Goal: Task Accomplishment & Management: Manage account settings

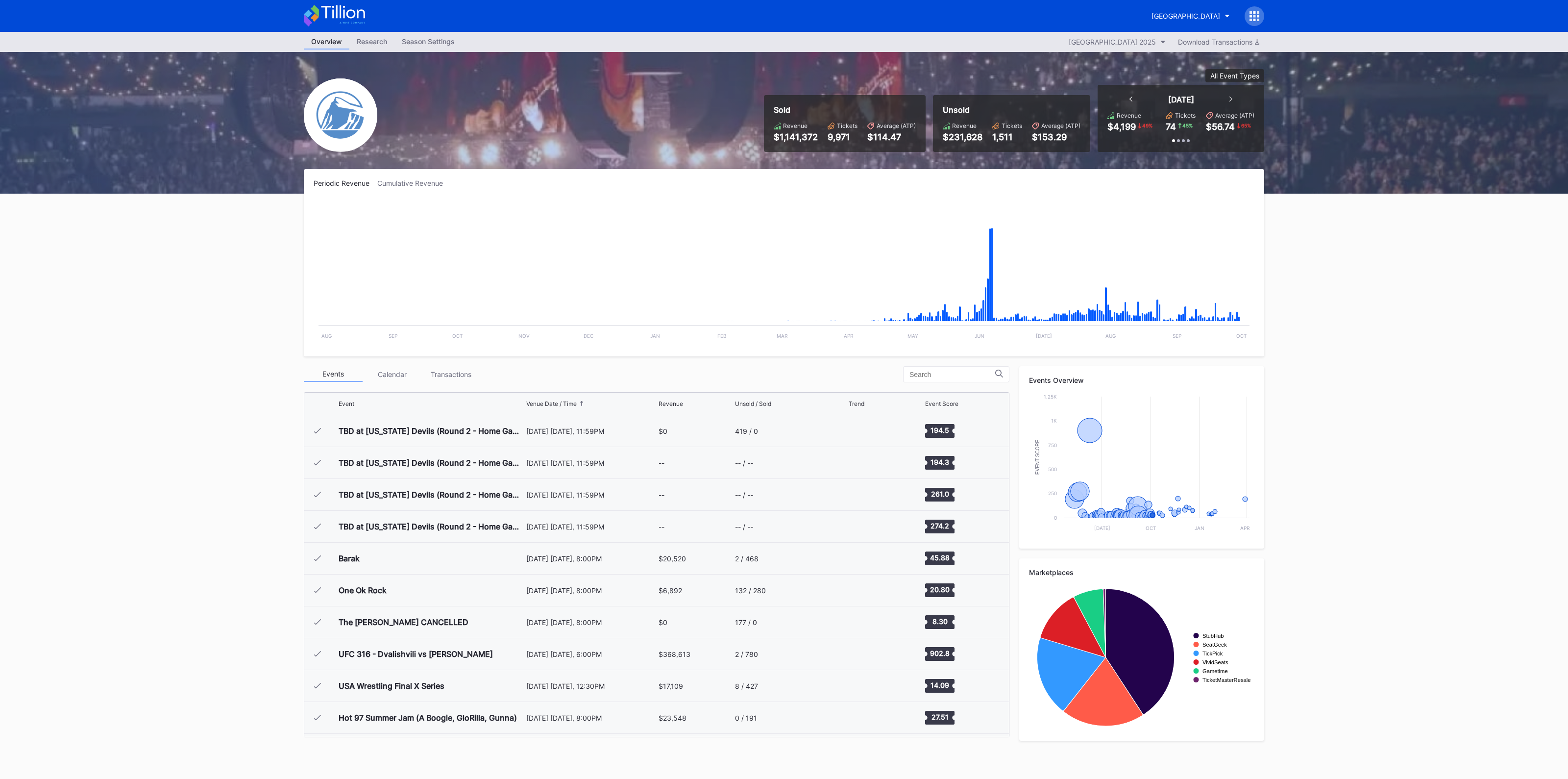
scroll to position [1656, 0]
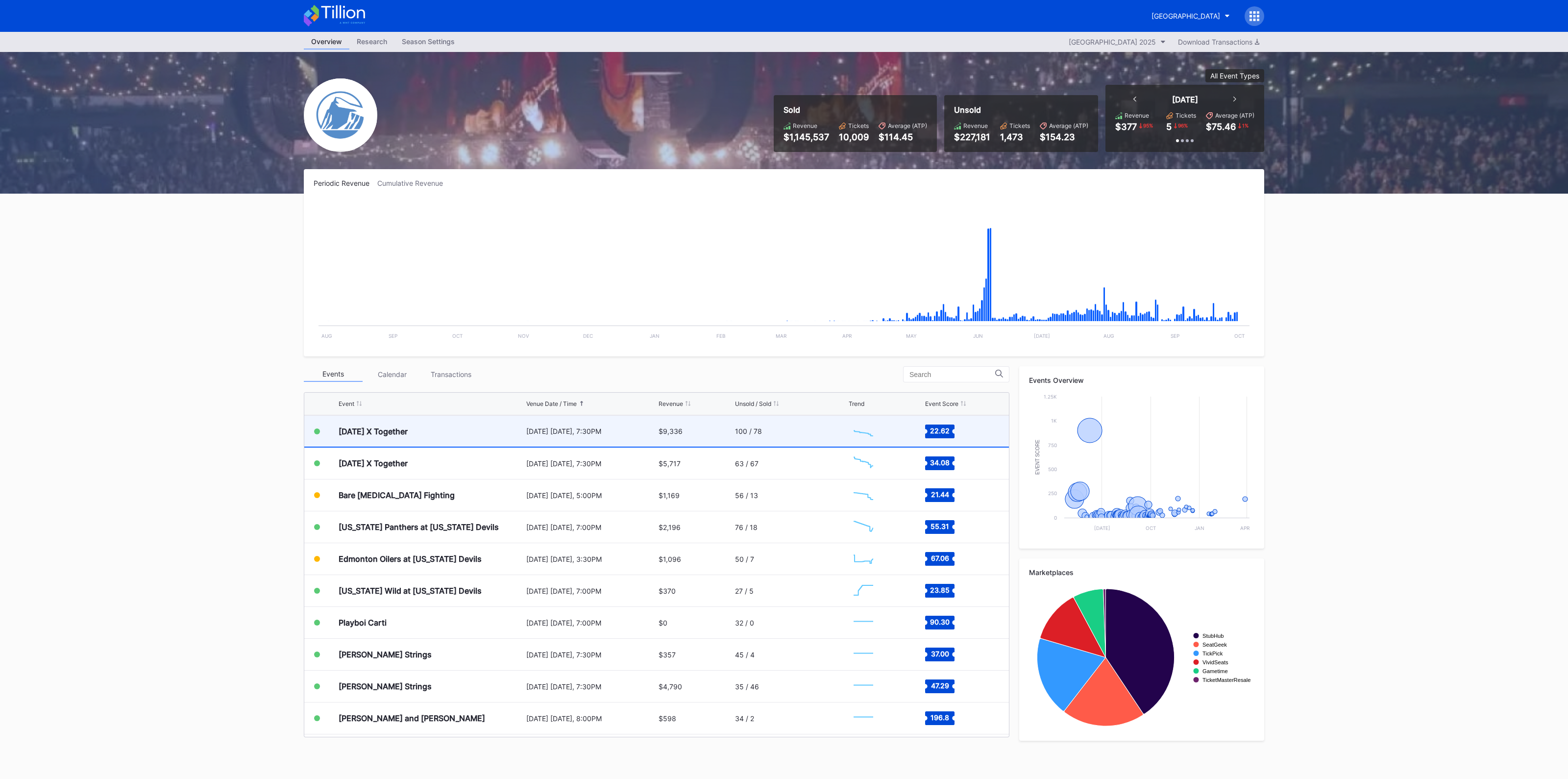
click at [476, 437] on div "[DATE] X Together" at bounding box center [431, 431] width 185 height 31
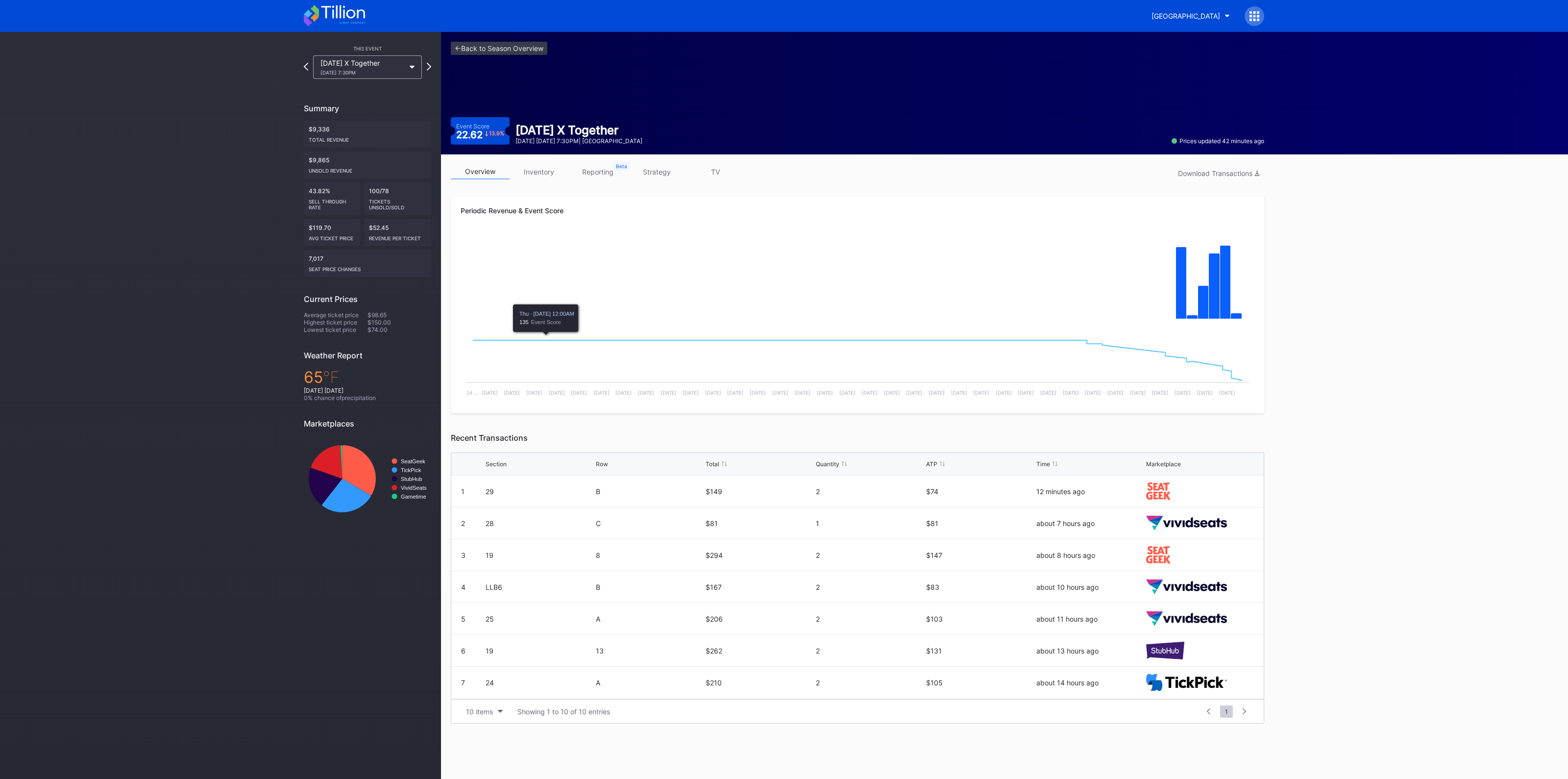
click at [536, 167] on link "inventory" at bounding box center [539, 171] width 59 height 15
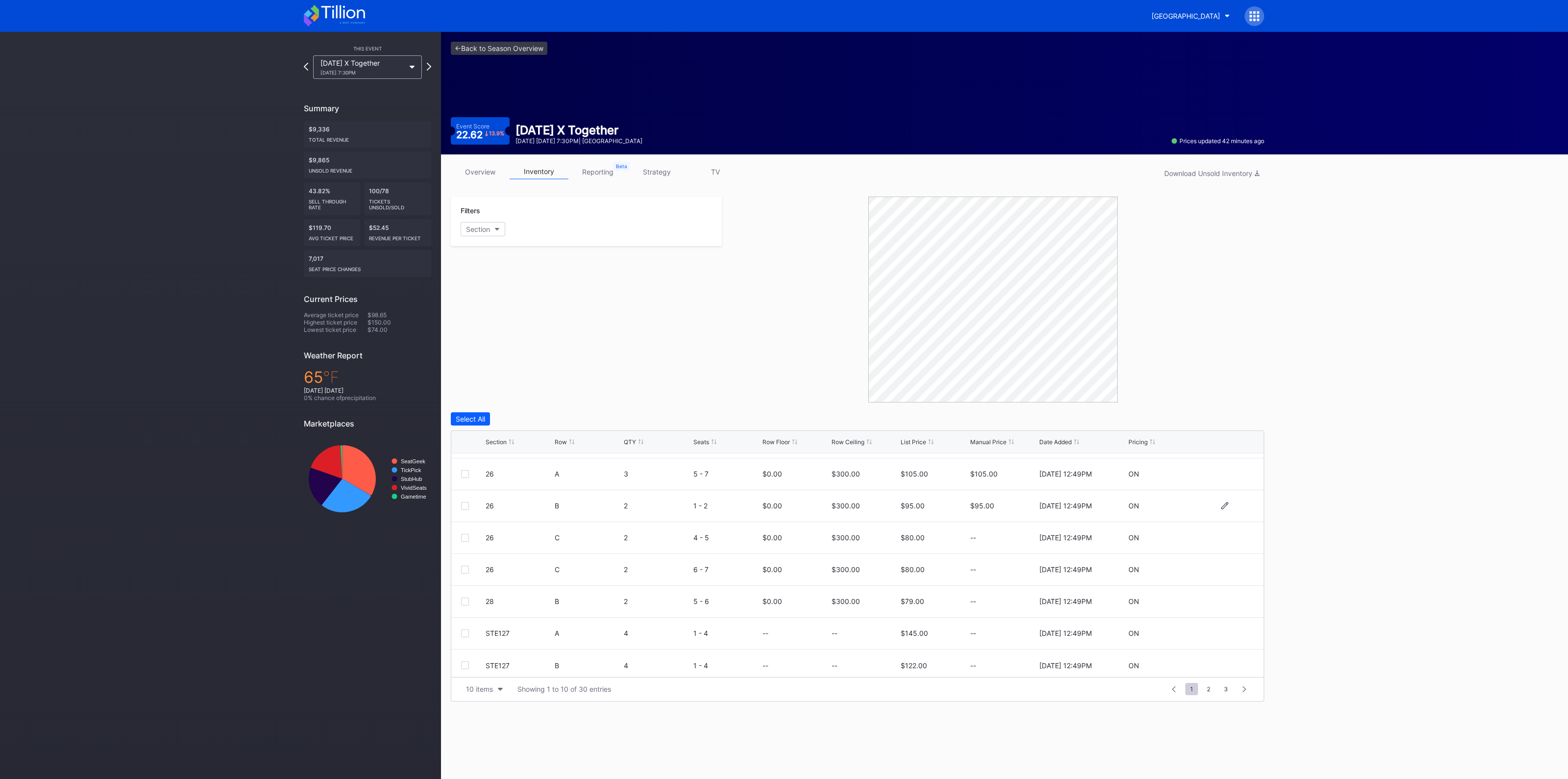
scroll to position [95, 0]
click at [490, 688] on div "10 items" at bounding box center [479, 689] width 27 height 8
click at [489, 659] on div "200 items" at bounding box center [484, 663] width 47 height 18
click at [473, 164] on link "overview" at bounding box center [479, 171] width 59 height 15
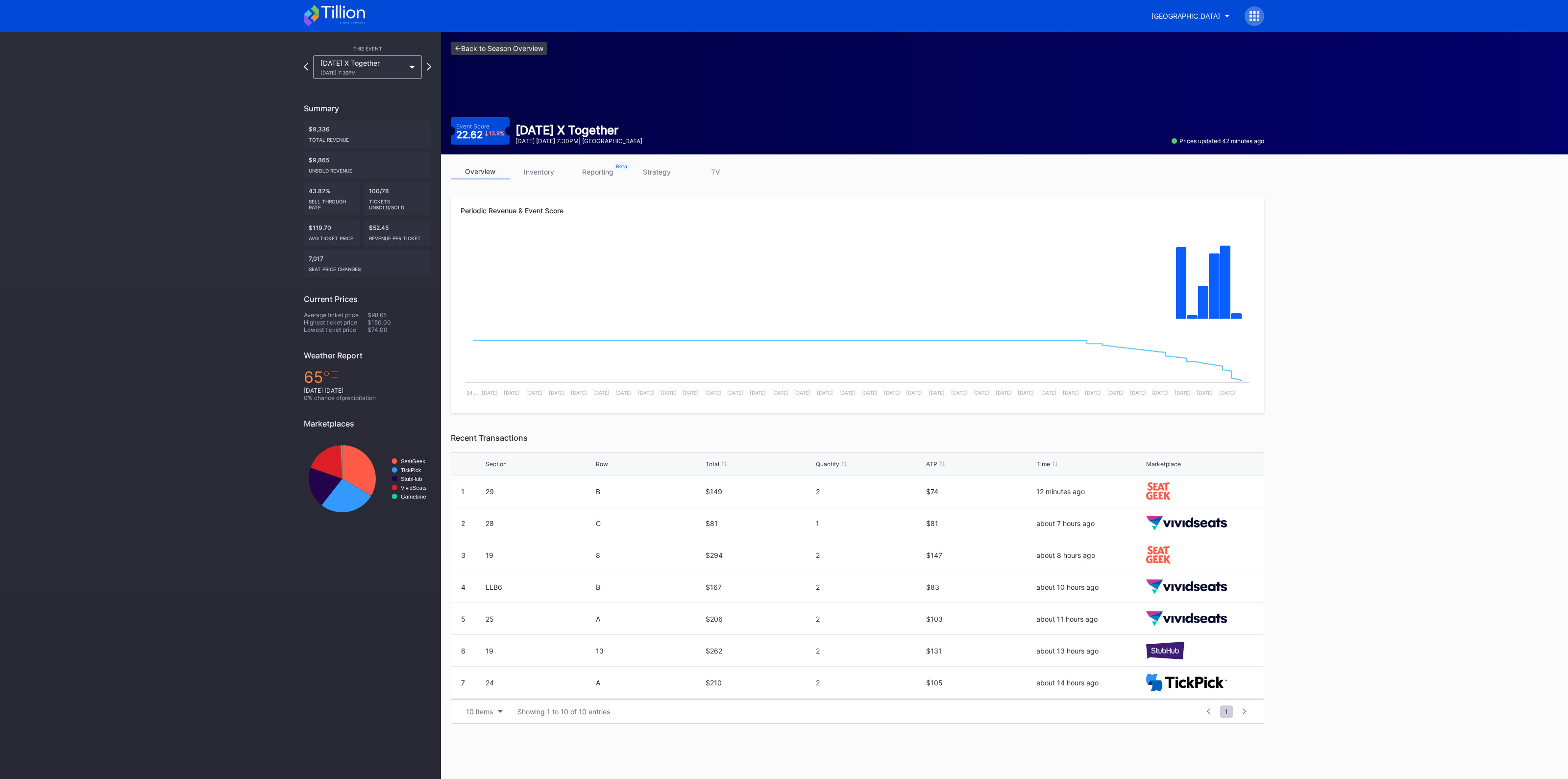
click at [503, 47] on link "<- Back to Season Overview" at bounding box center [499, 48] width 97 height 13
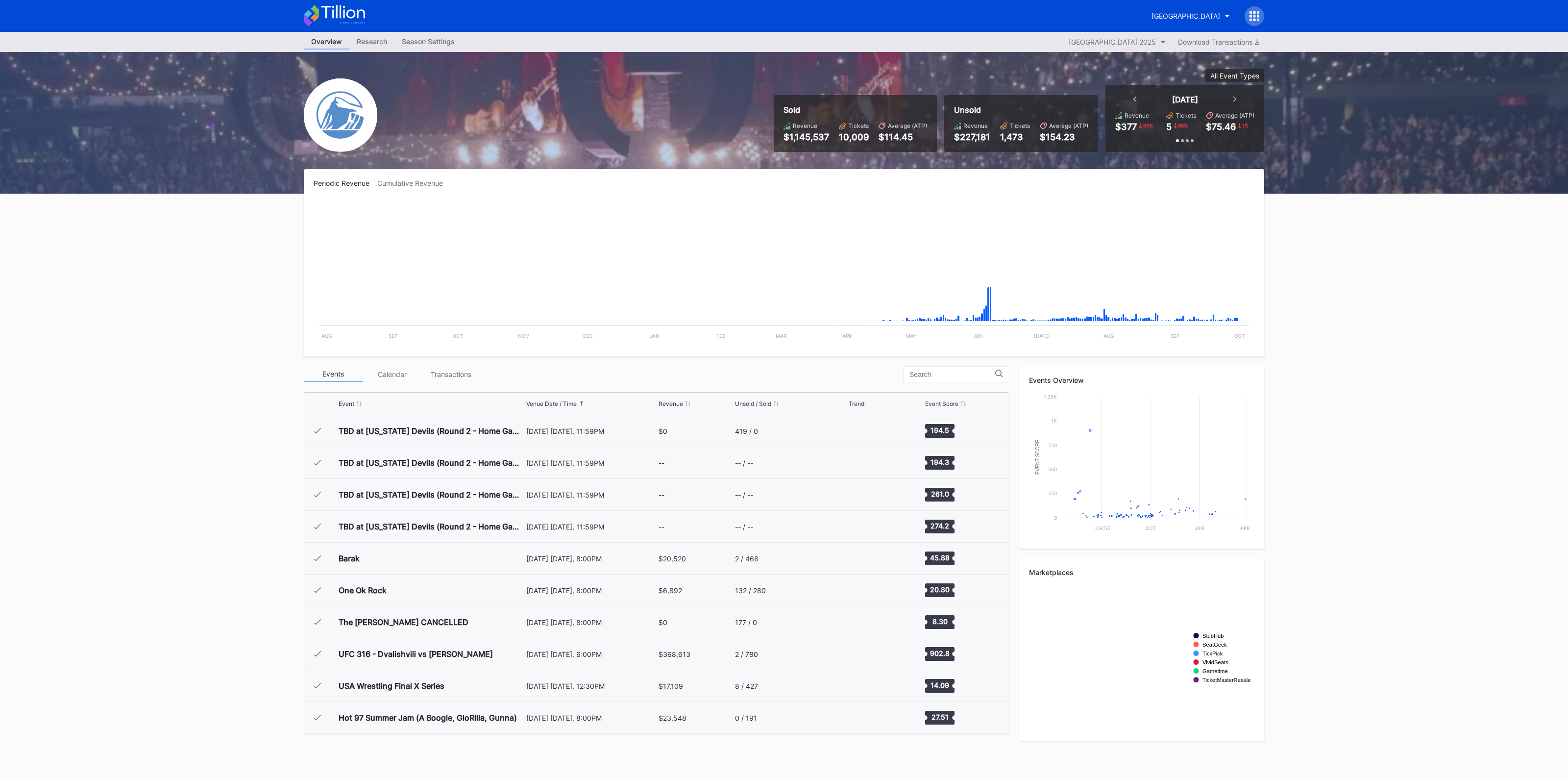
scroll to position [1656, 0]
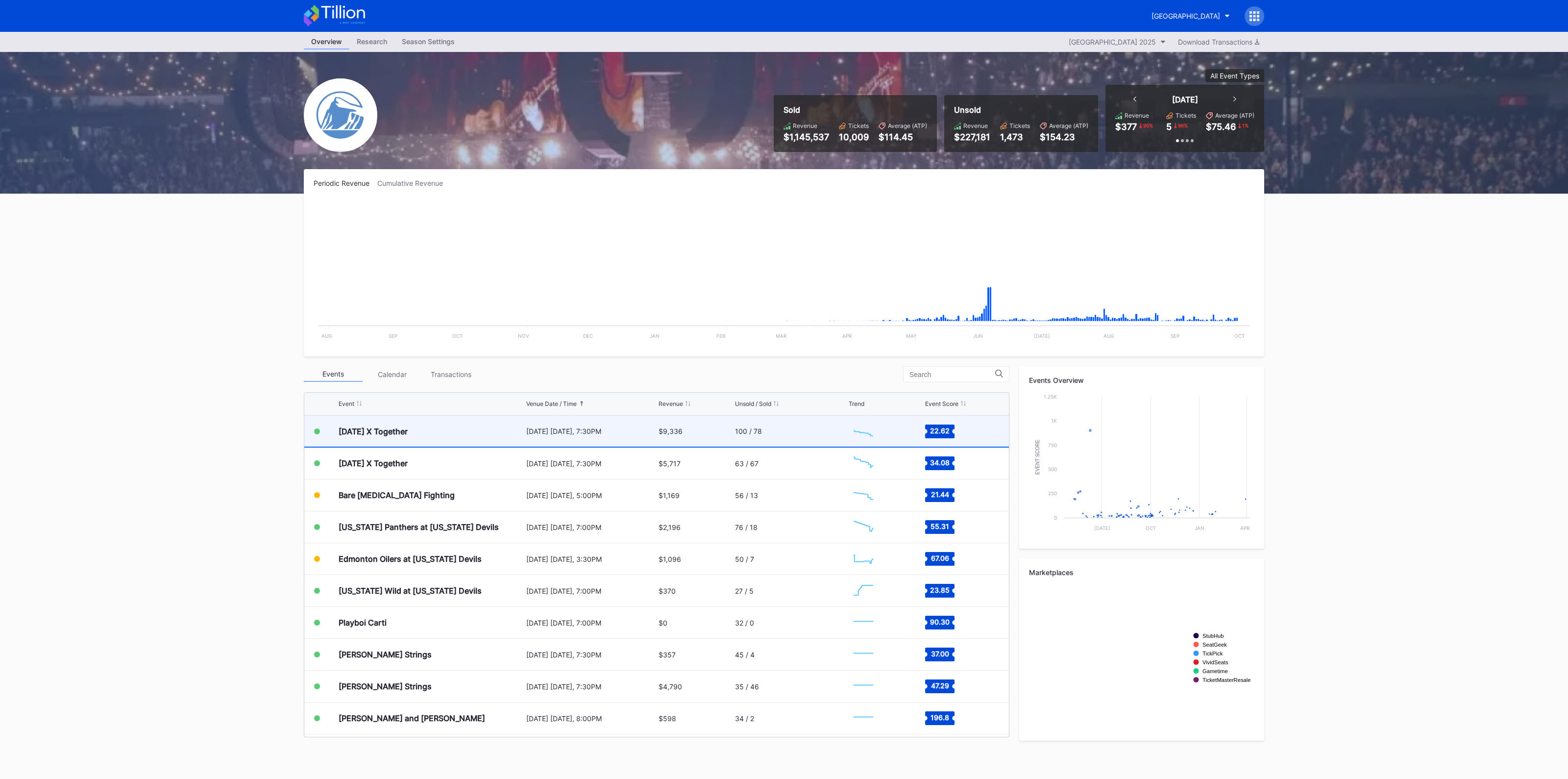
click at [683, 435] on div "$9,336" at bounding box center [696, 431] width 74 height 31
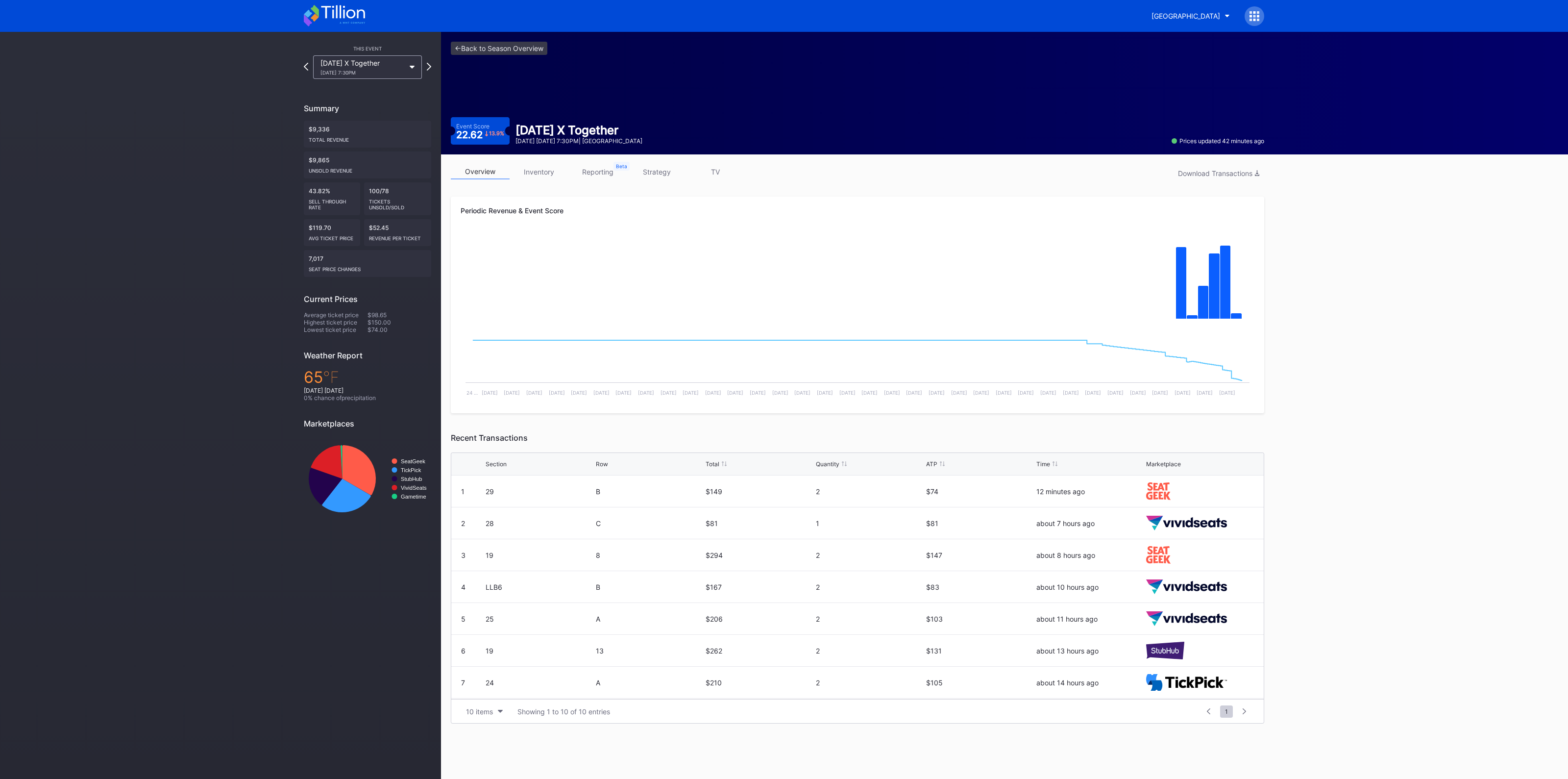
click at [654, 170] on link "strategy" at bounding box center [656, 171] width 59 height 15
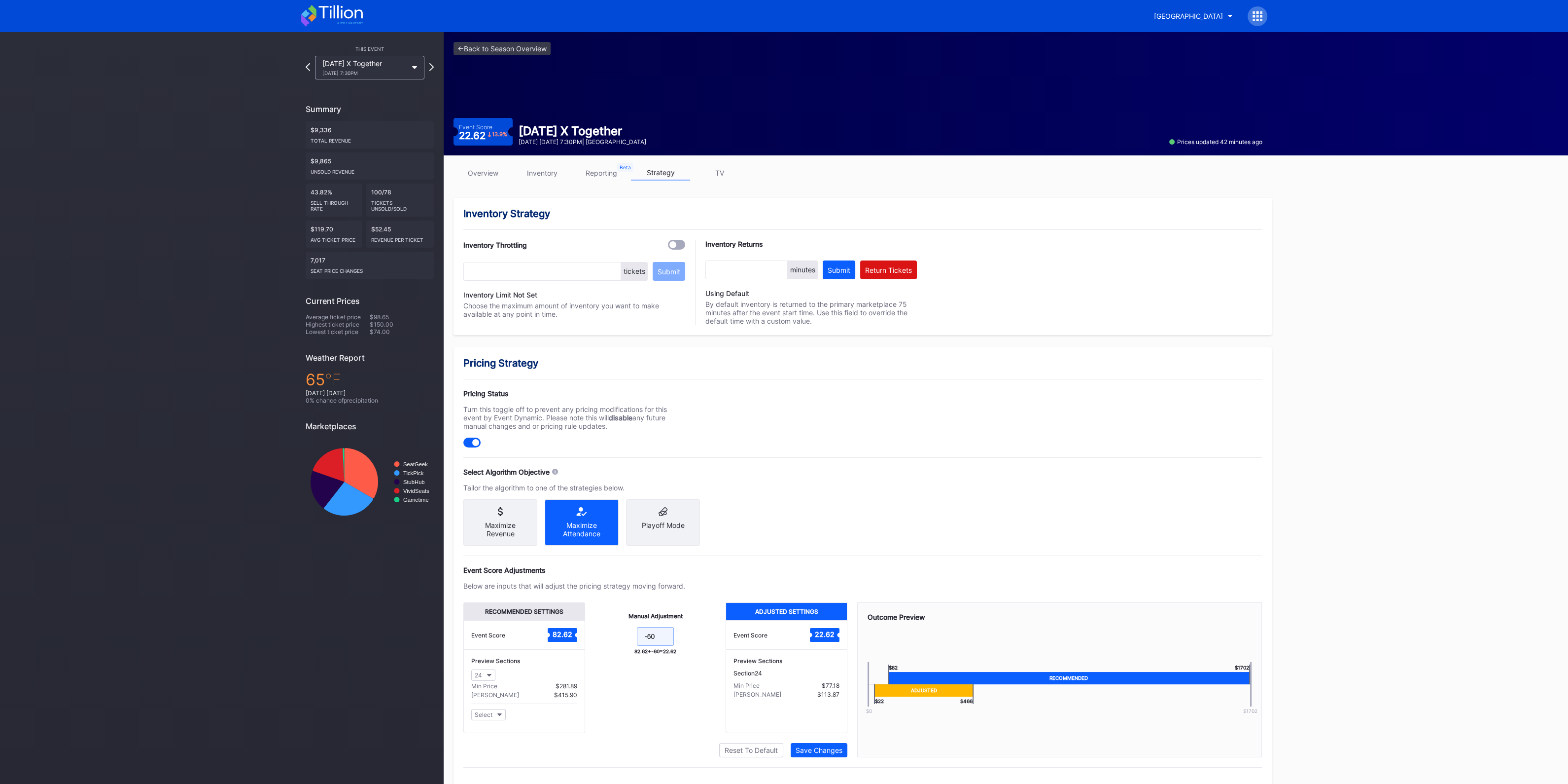
click at [655, 637] on input "-60" at bounding box center [654, 636] width 37 height 19
type input "-70"
click at [820, 753] on div "Save Changes" at bounding box center [819, 749] width 47 height 8
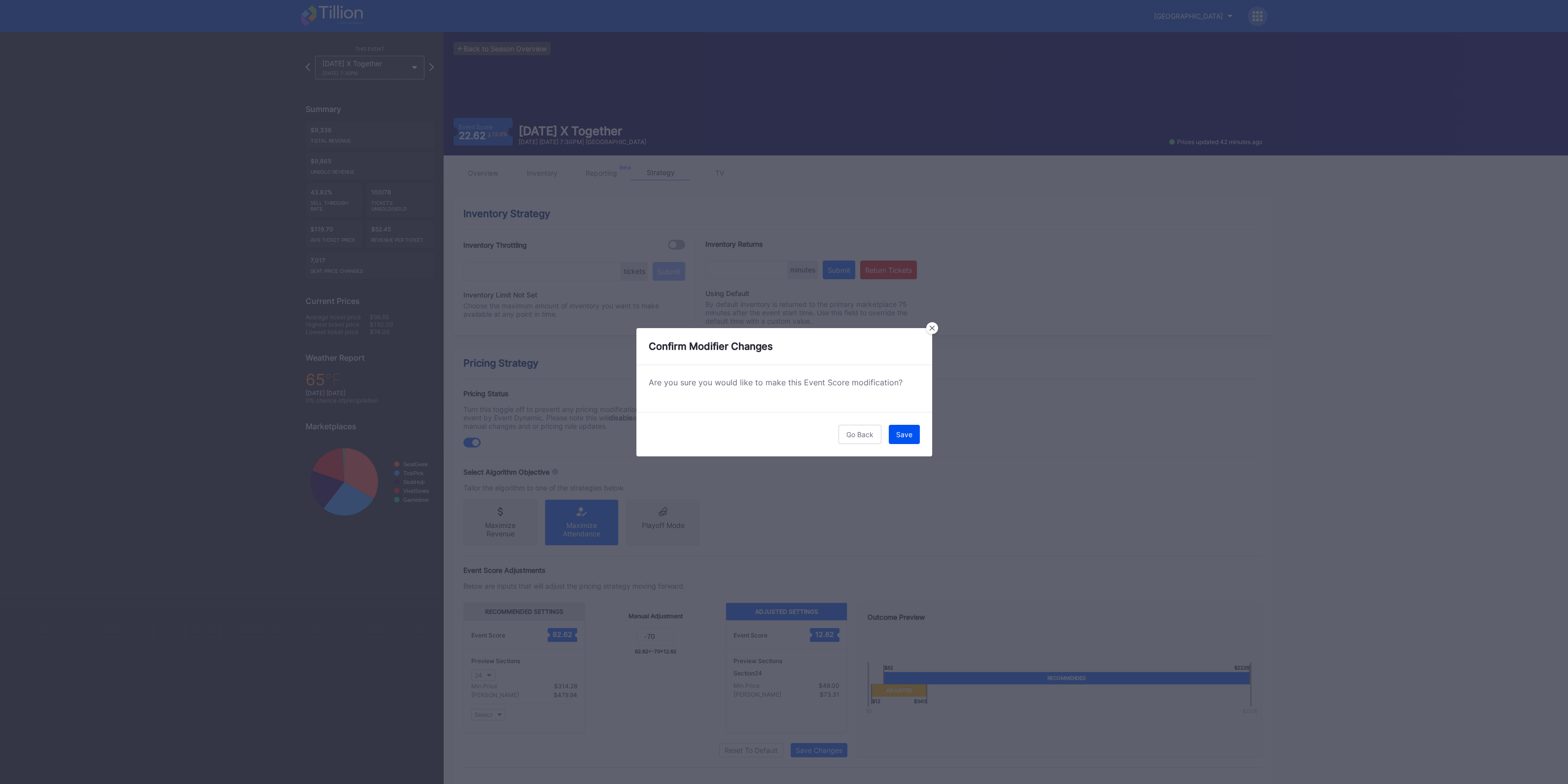
click at [915, 433] on button "Save" at bounding box center [903, 434] width 31 height 20
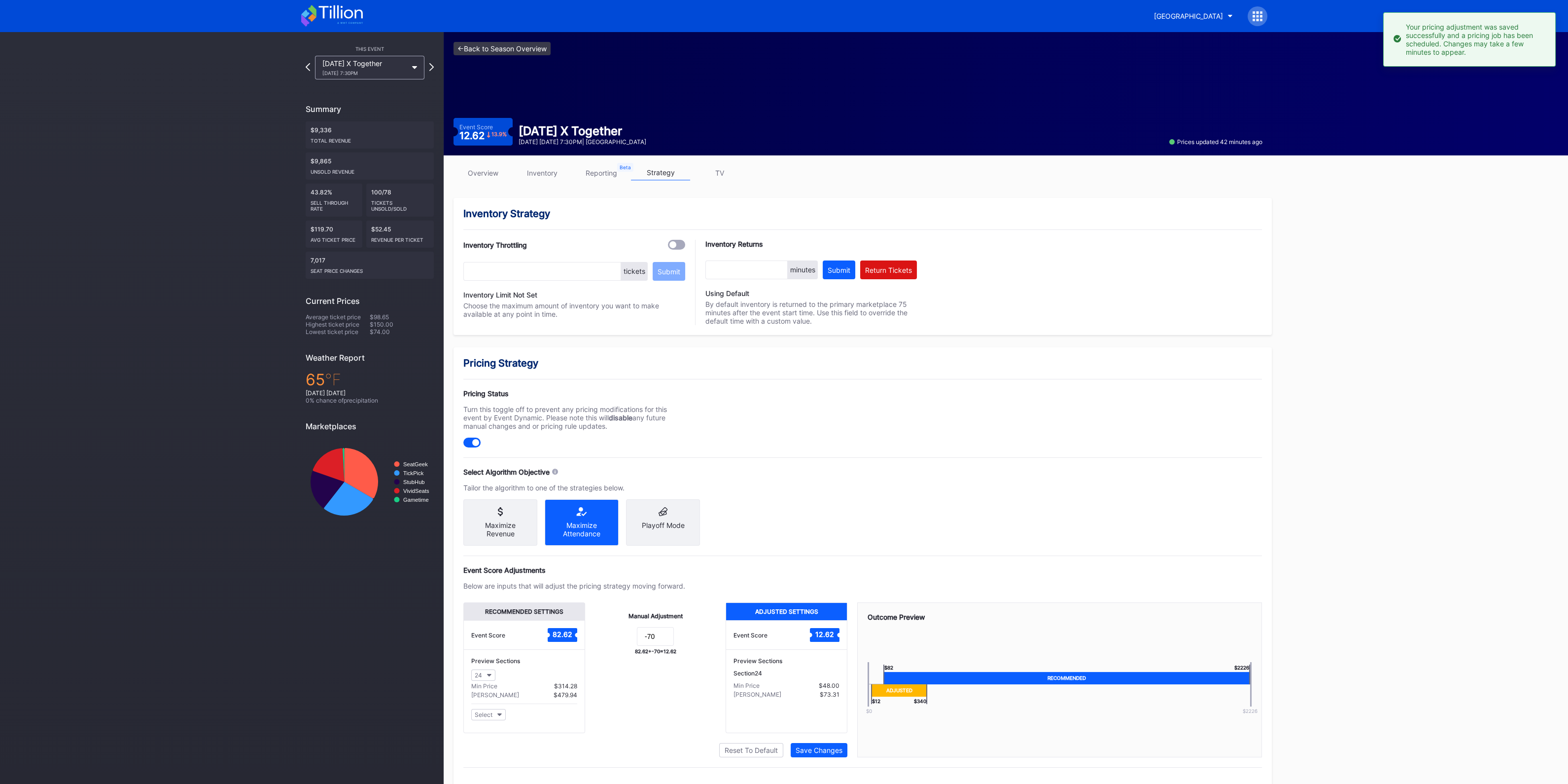
click at [516, 51] on link "<- Back to Season Overview" at bounding box center [502, 49] width 97 height 13
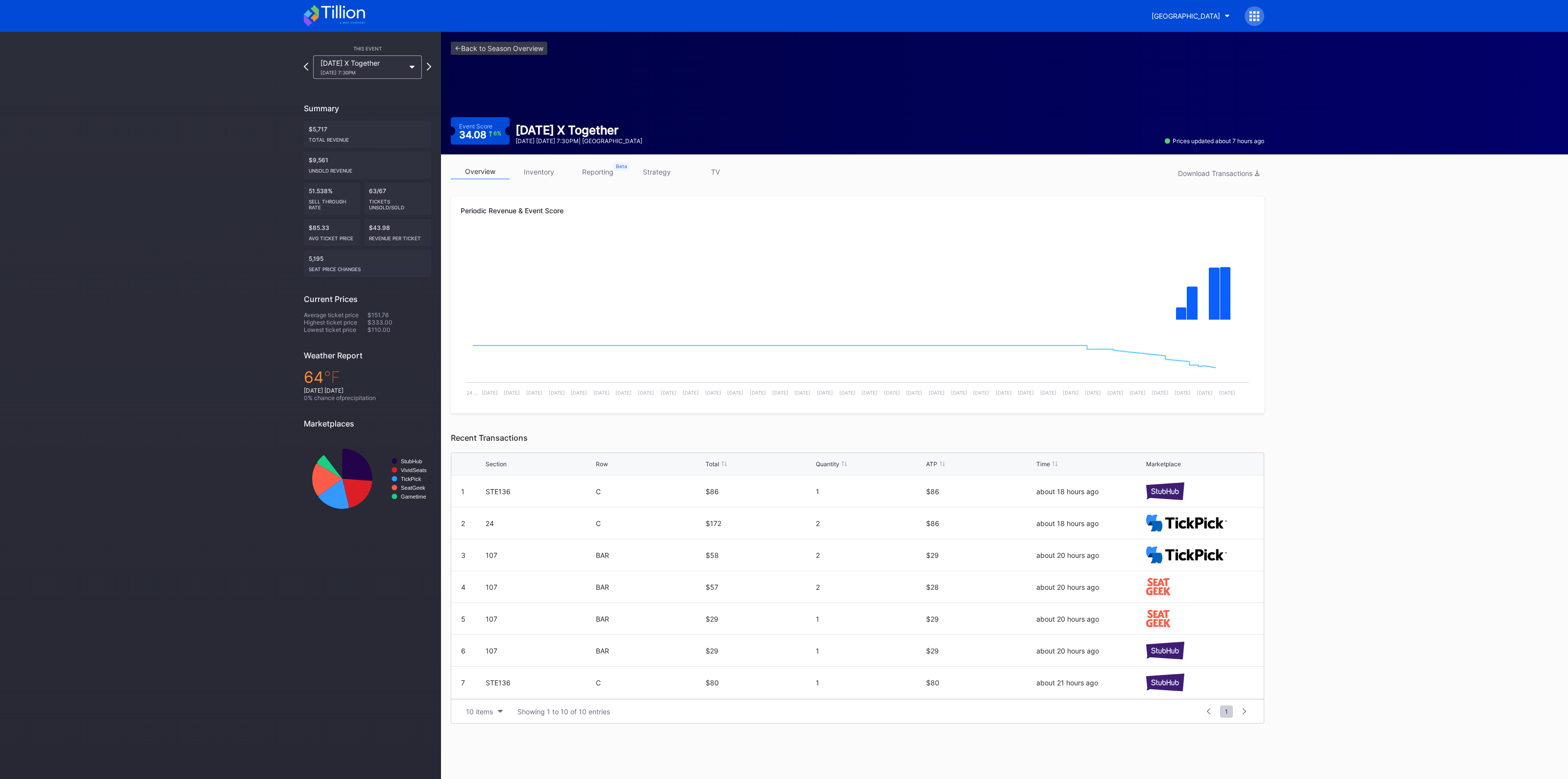
click at [685, 173] on link "strategy" at bounding box center [656, 171] width 59 height 15
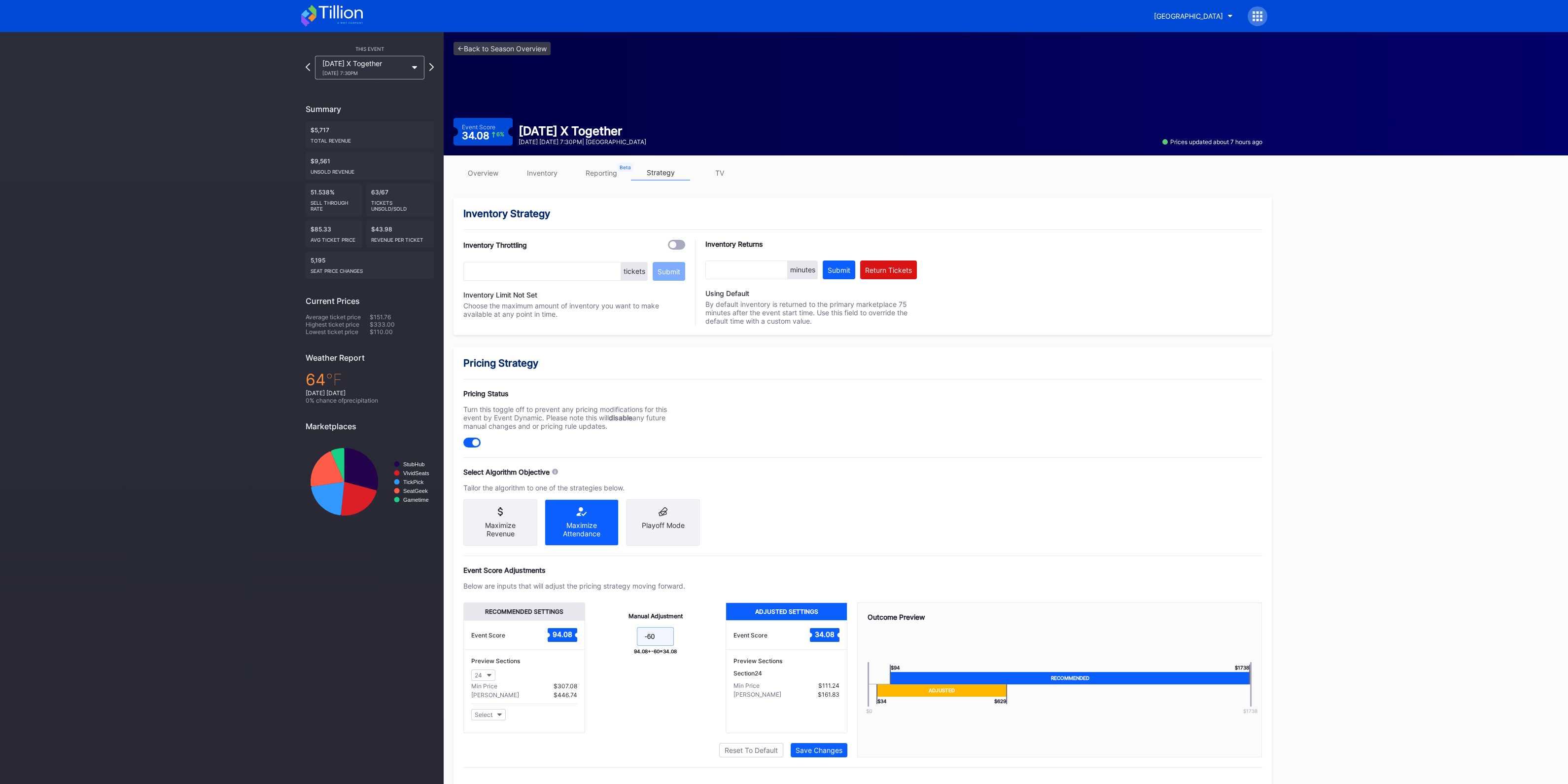
click at [662, 637] on input "-60" at bounding box center [654, 636] width 37 height 19
type input "-70"
click at [841, 749] on div "Save Changes" at bounding box center [819, 749] width 47 height 8
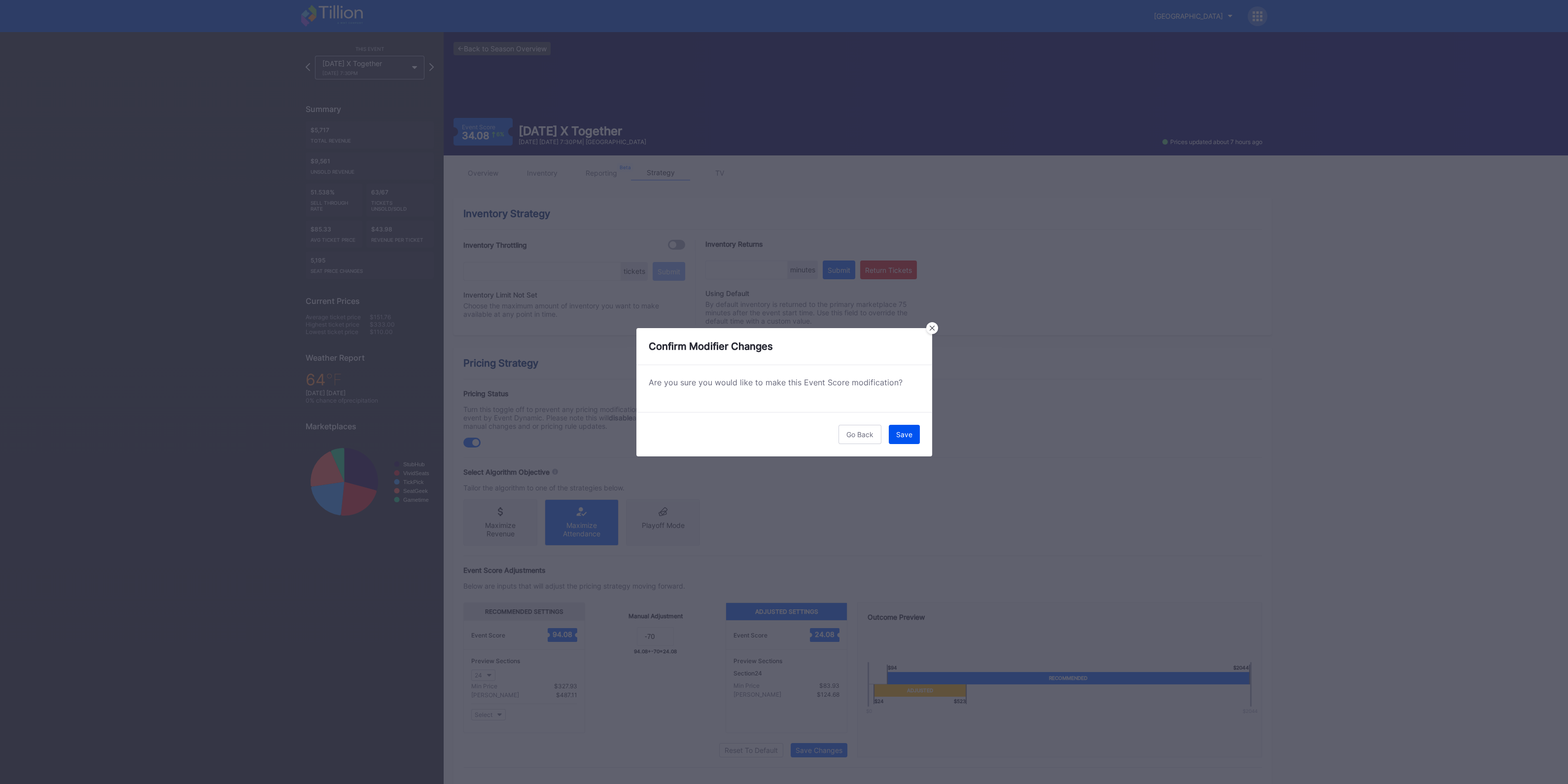
click at [899, 442] on button "Save" at bounding box center [903, 434] width 31 height 20
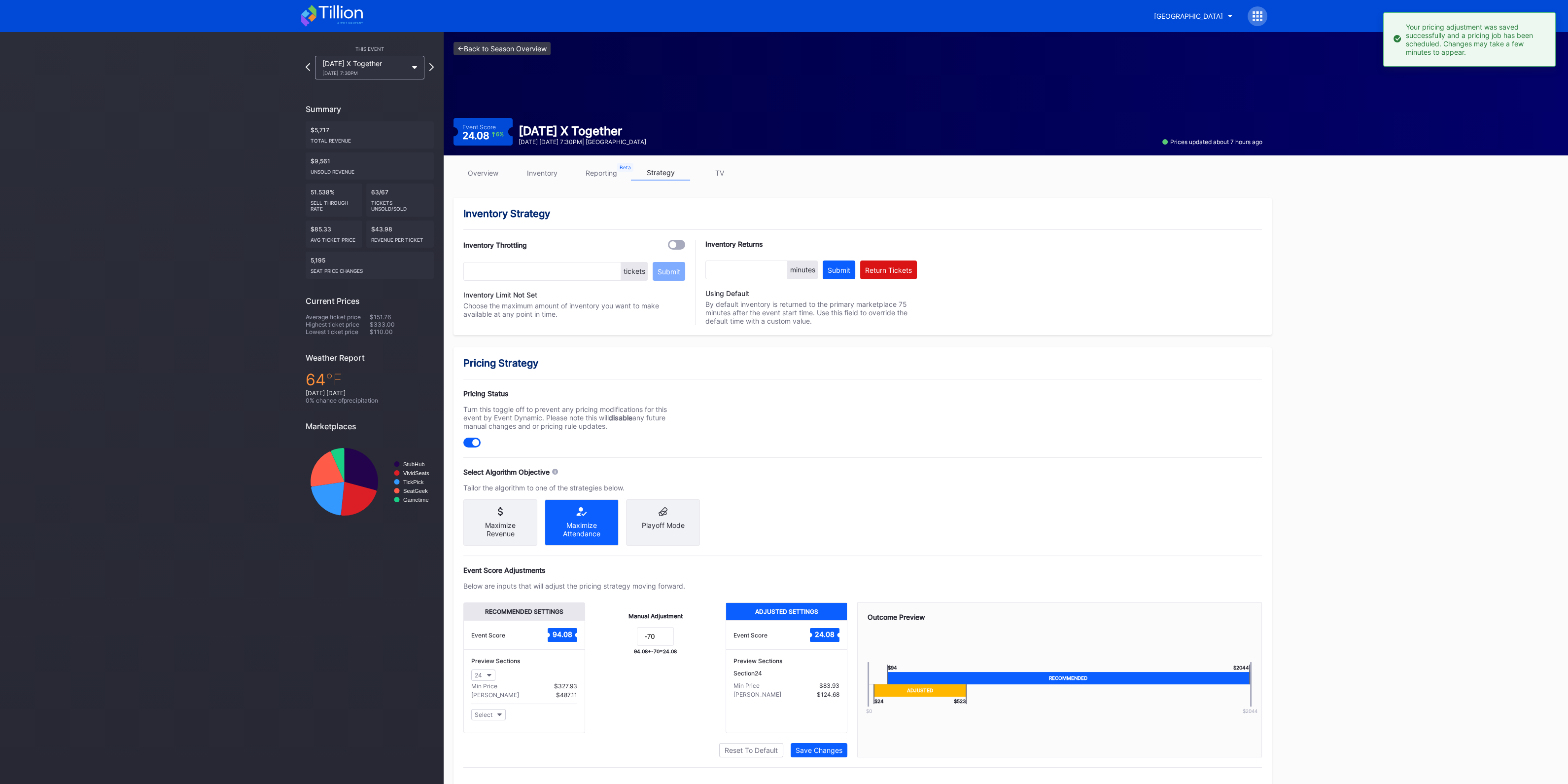
click at [506, 47] on link "<- Back to Season Overview" at bounding box center [502, 49] width 97 height 13
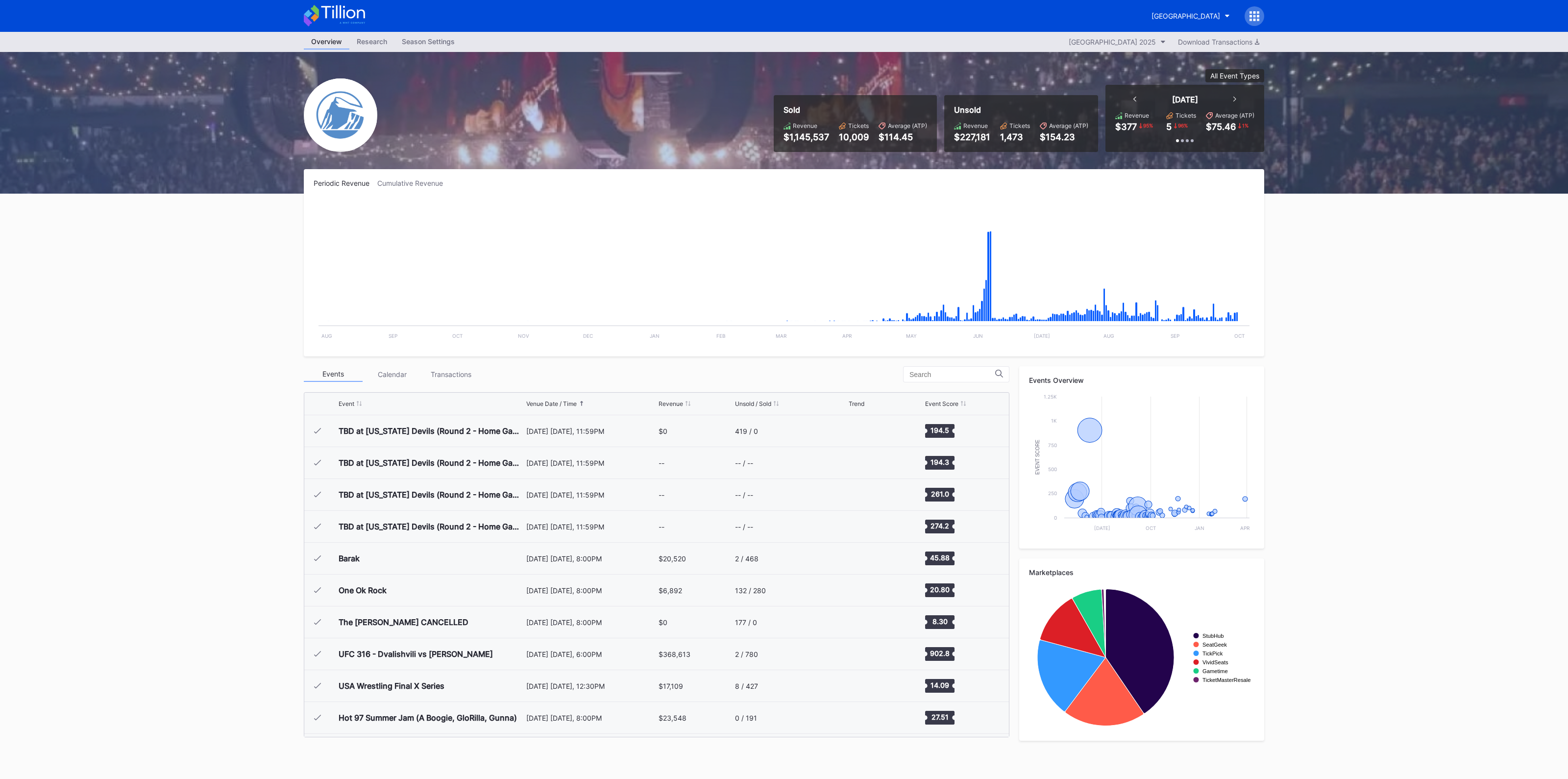
scroll to position [1656, 0]
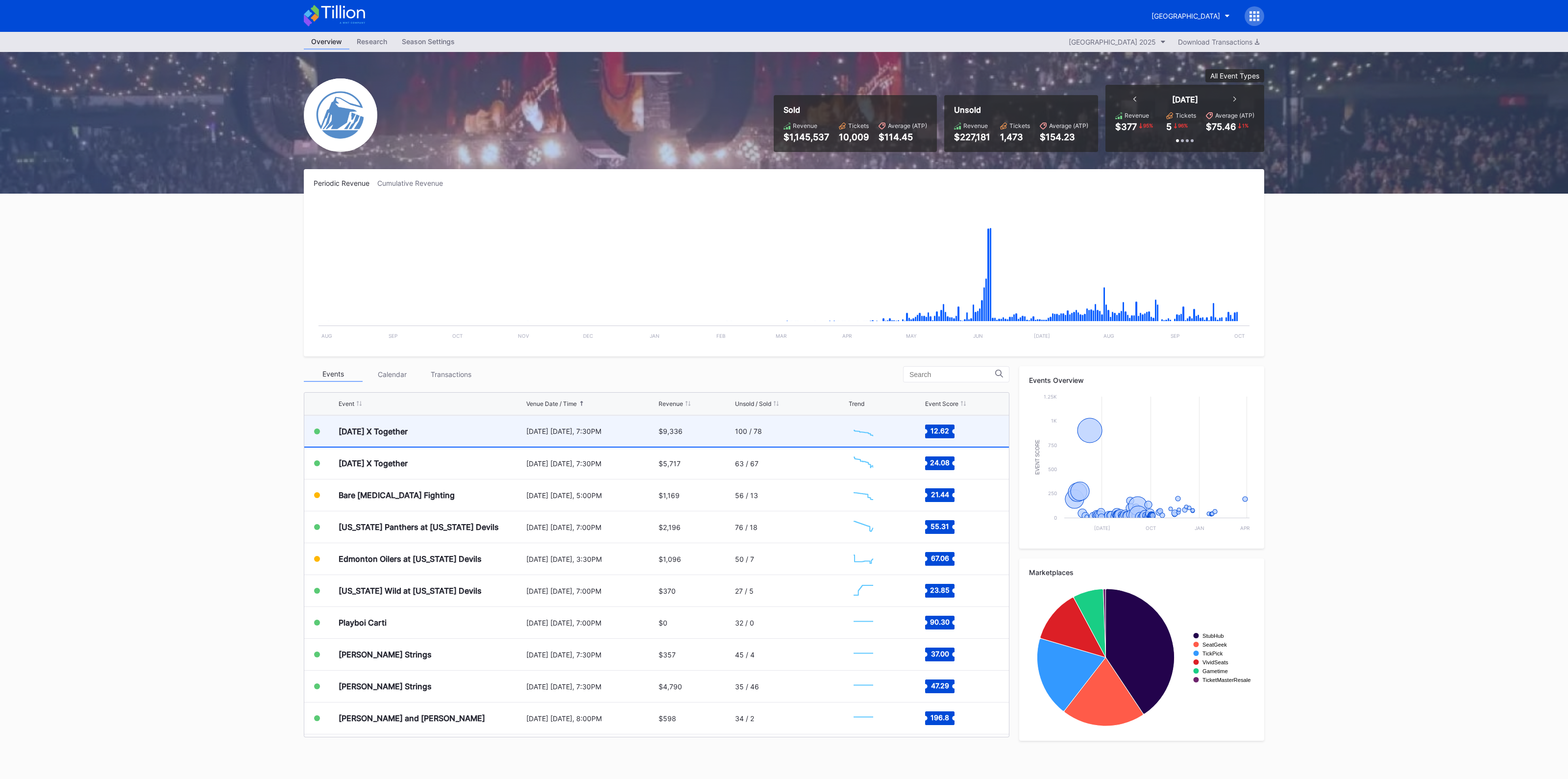
click at [436, 429] on div "[DATE] X Together" at bounding box center [431, 431] width 185 height 31
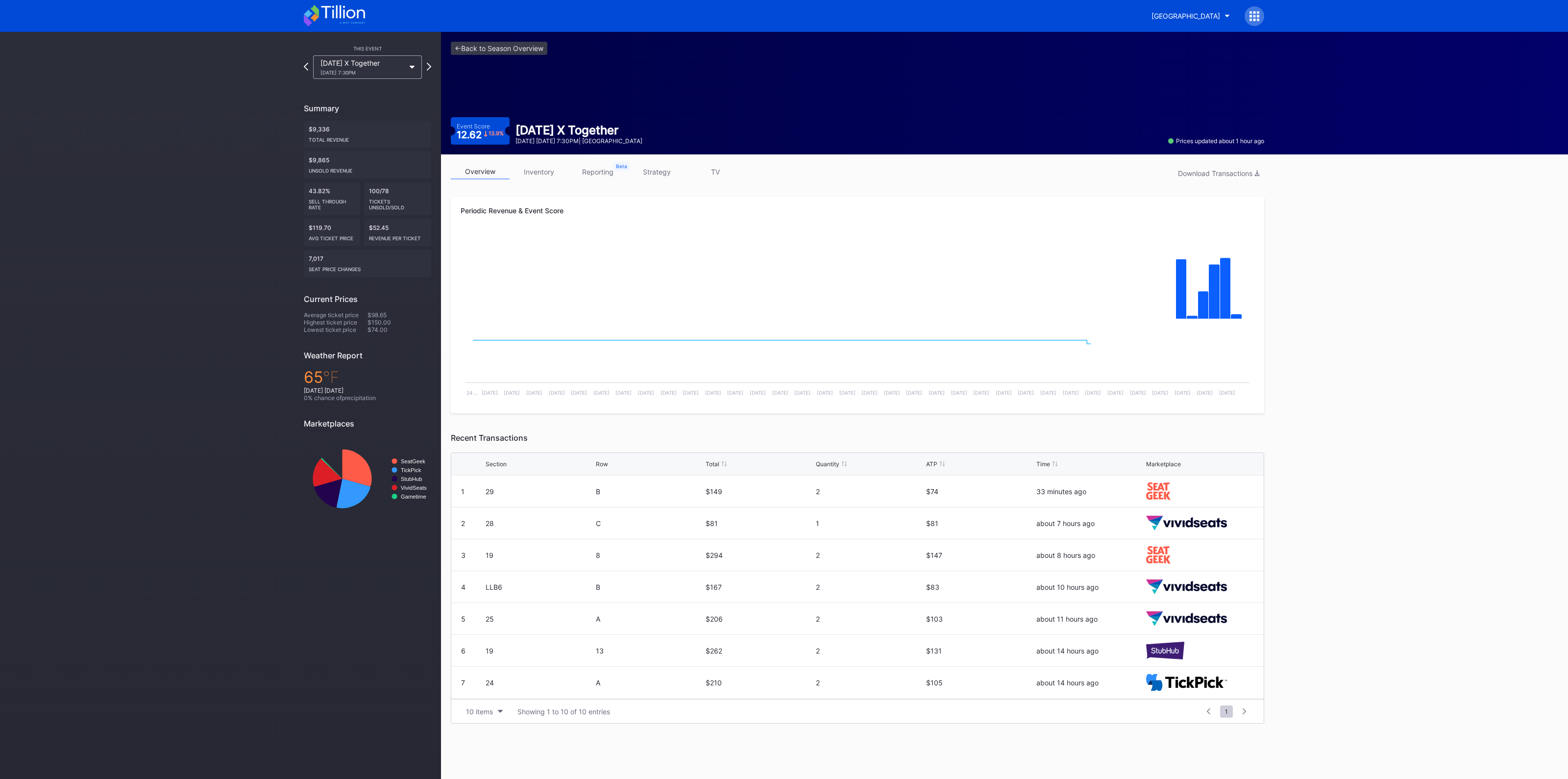
drag, startPoint x: 548, startPoint y: 169, endPoint x: 548, endPoint y: 177, distance: 8.0
click at [548, 169] on link "inventory" at bounding box center [539, 171] width 59 height 15
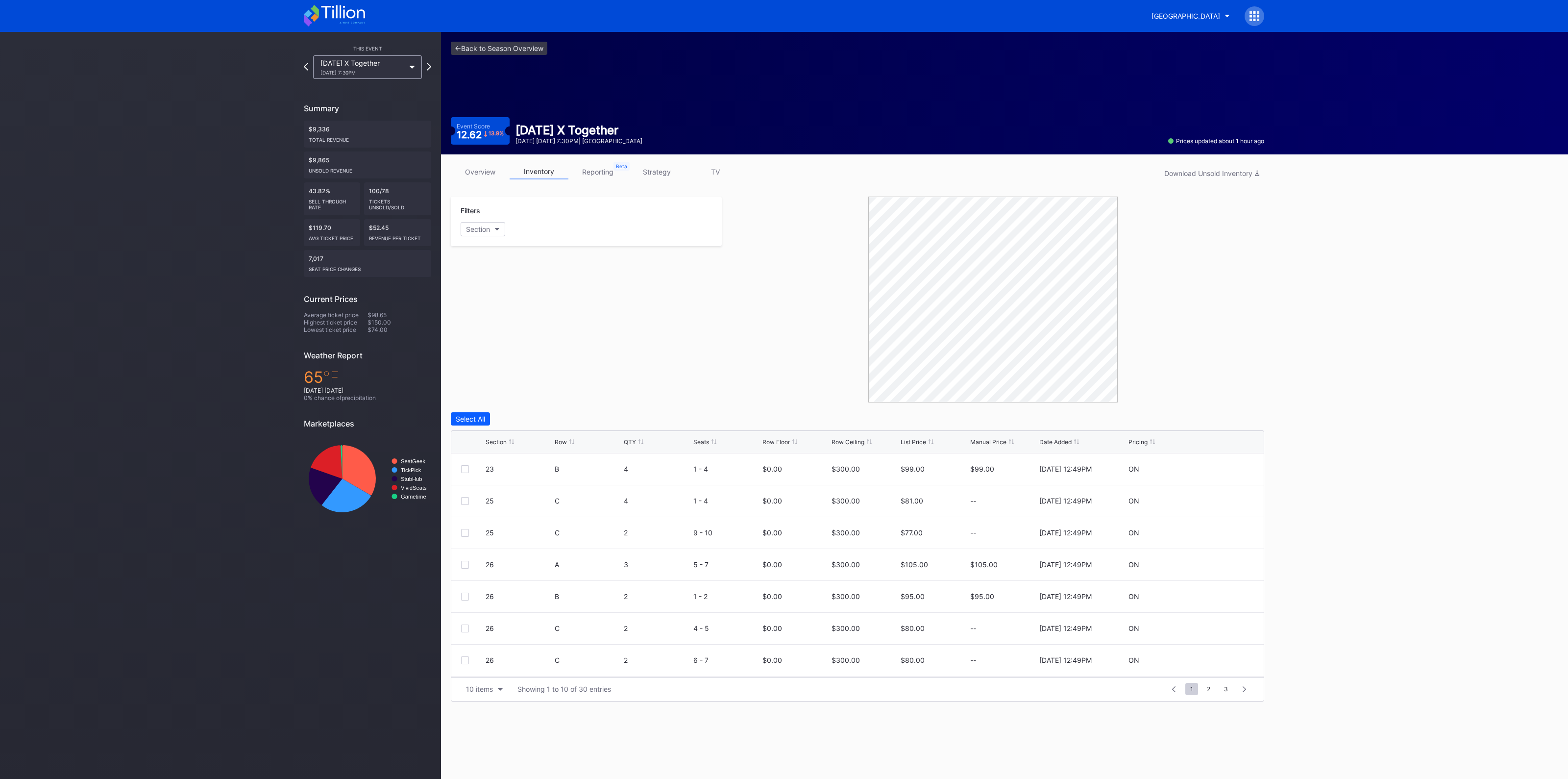
click at [489, 442] on div "Section" at bounding box center [496, 442] width 21 height 7
click at [476, 686] on div "10 items" at bounding box center [479, 689] width 27 height 8
click at [480, 658] on div "200 items" at bounding box center [484, 663] width 47 height 18
click at [465, 512] on div at bounding box center [464, 513] width 7 height 7
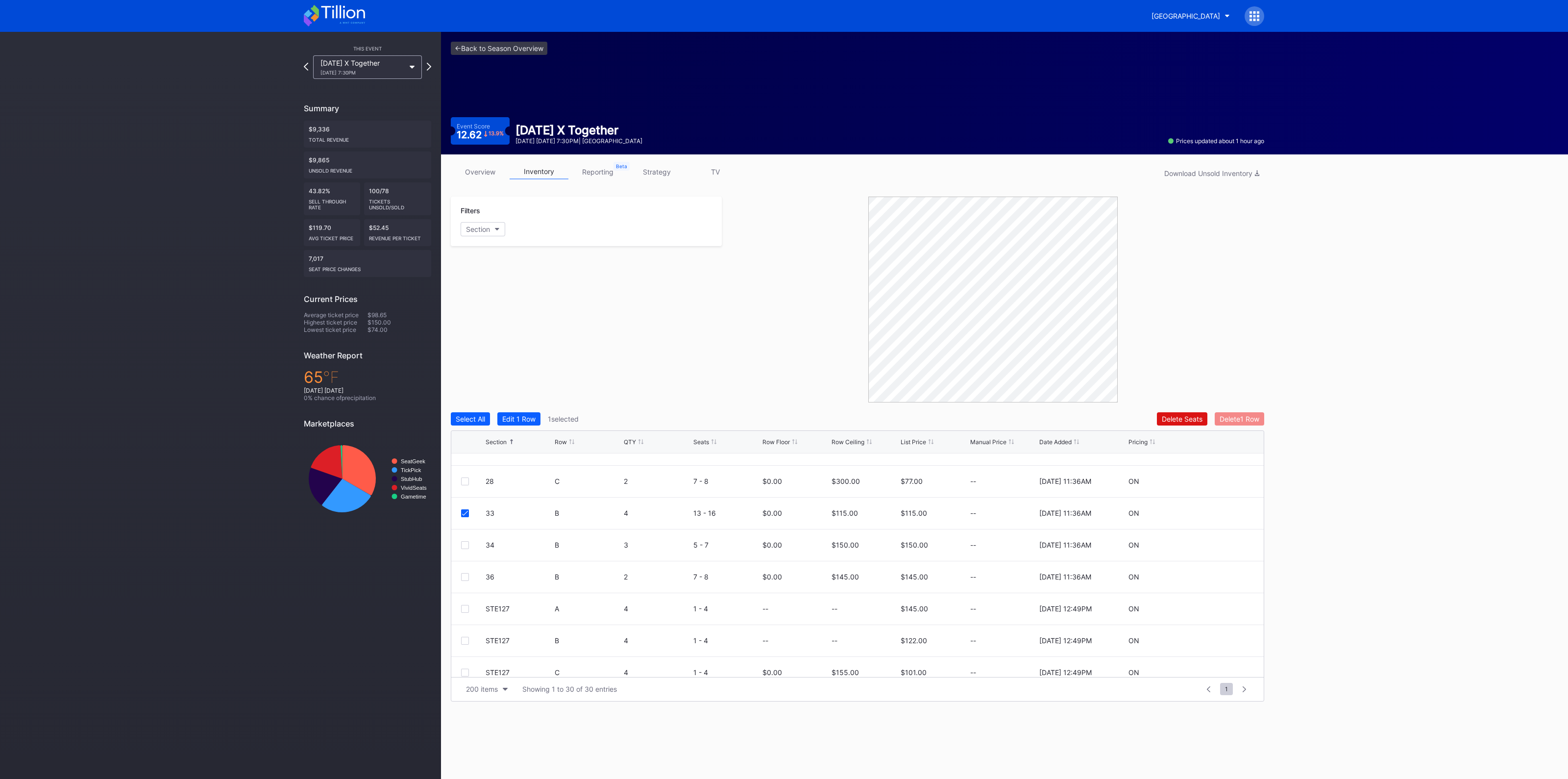
click at [1231, 412] on button "Delete 1 Row" at bounding box center [1239, 419] width 49 height 13
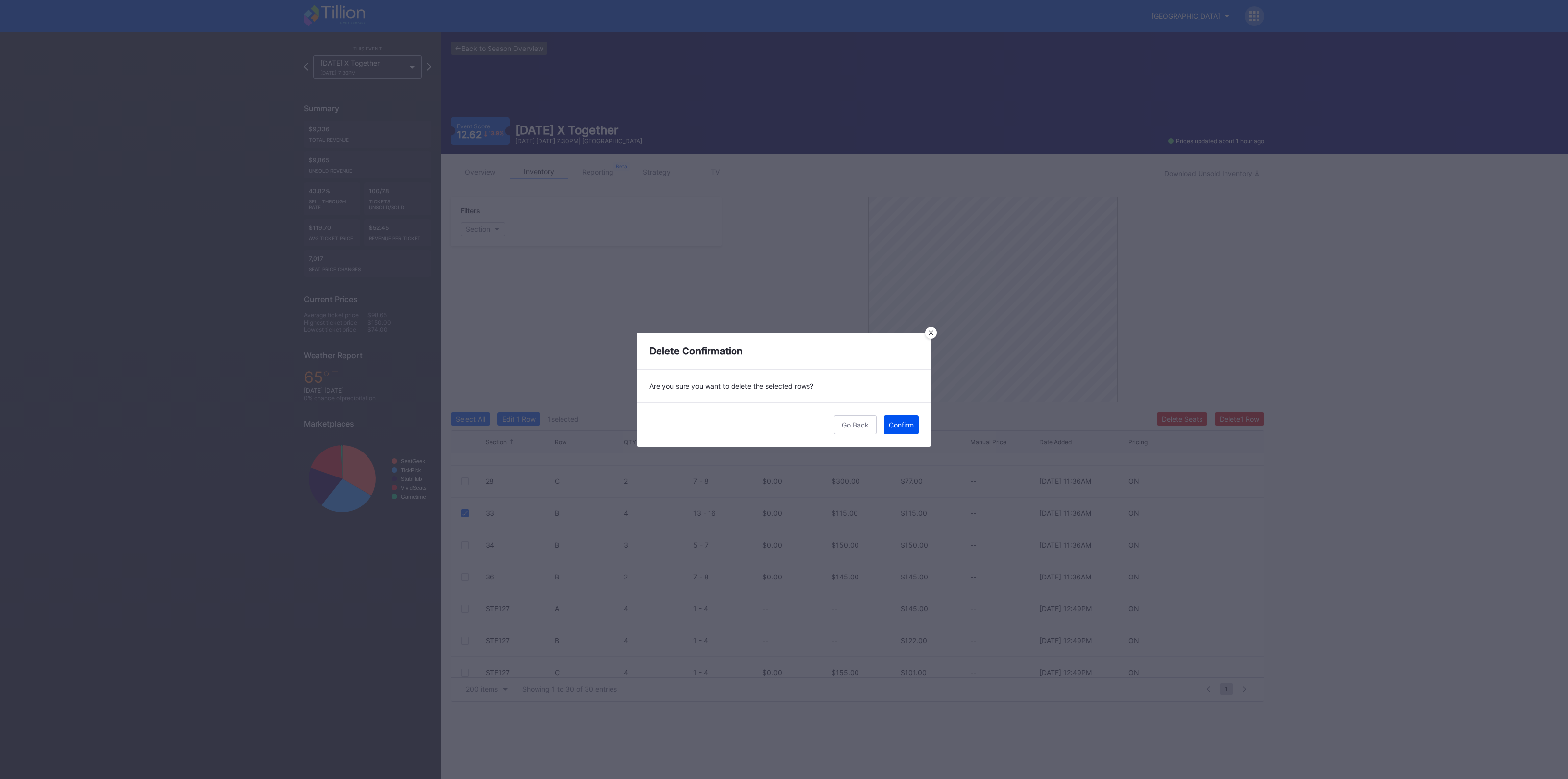
click at [909, 426] on div "Confirm" at bounding box center [901, 424] width 25 height 8
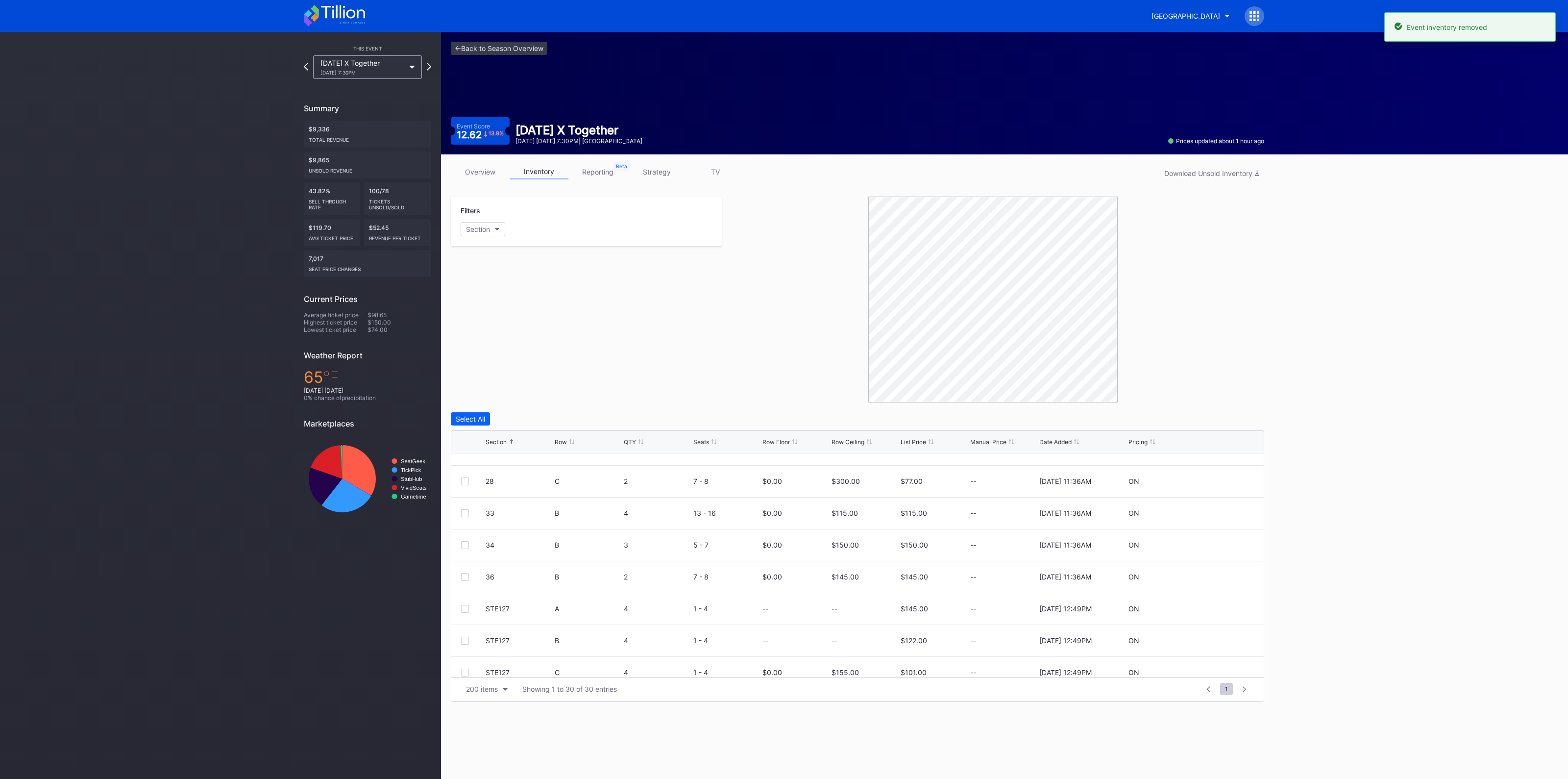
scroll to position [0, 0]
